Goal: Task Accomplishment & Management: Use online tool/utility

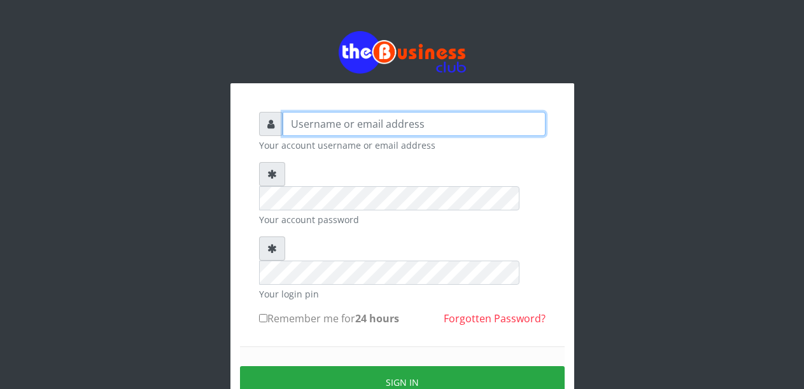
click at [324, 128] on input "text" at bounding box center [414, 124] width 263 height 24
type input "m"
type input "Malamsidi3030"
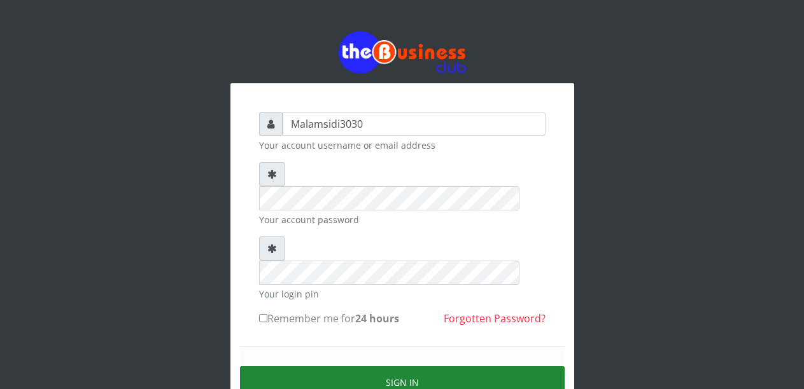
click at [384, 367] on button "Sign in" at bounding box center [402, 383] width 325 height 32
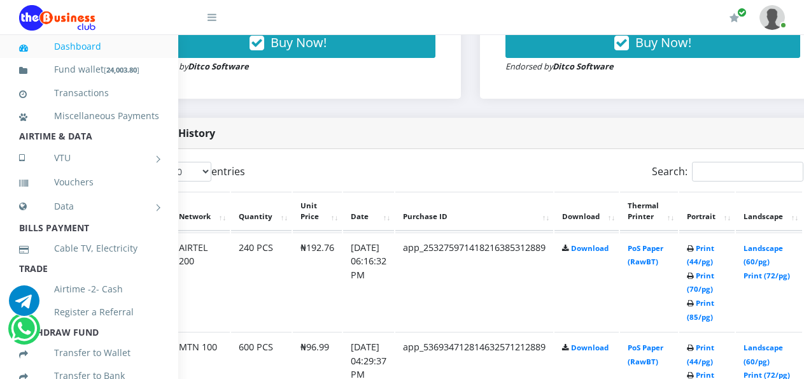
scroll to position [573, 94]
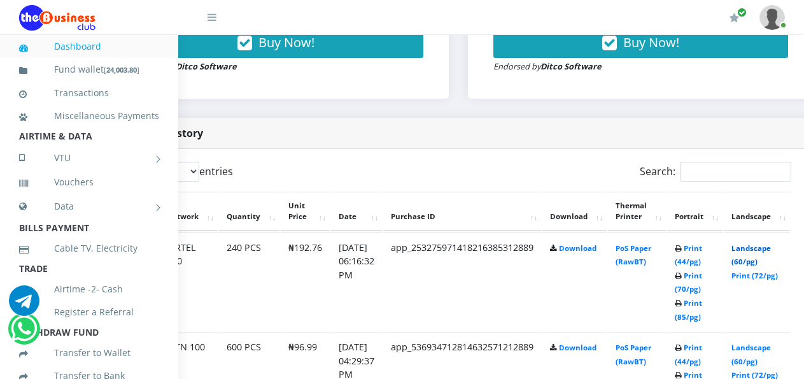
click at [759, 250] on link "Landscape (60/pg)" at bounding box center [750, 255] width 39 height 24
